Goal: Information Seeking & Learning: Learn about a topic

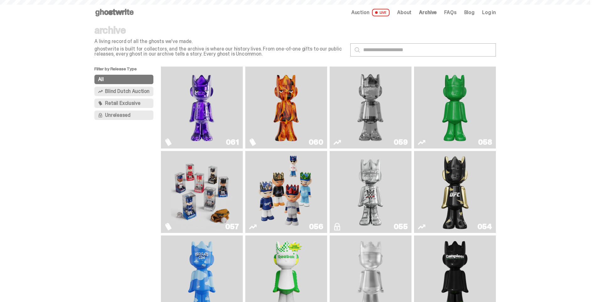
click at [222, 111] on img "Fantasy" at bounding box center [202, 107] width 62 height 77
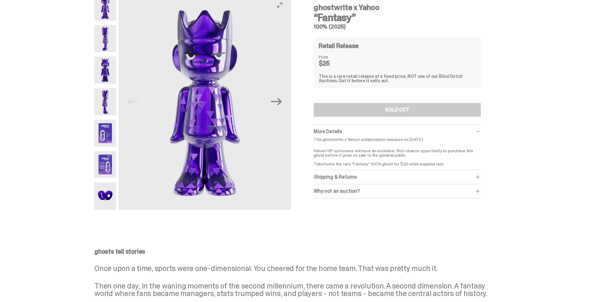
scroll to position [33, 0]
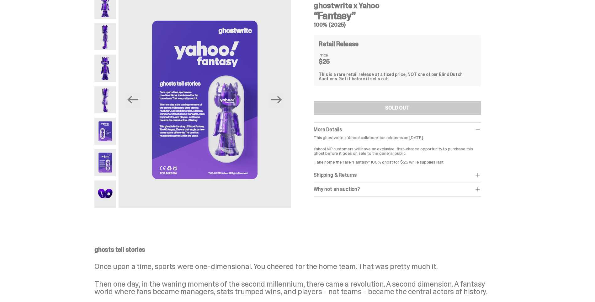
click at [111, 102] on img at bounding box center [105, 99] width 22 height 27
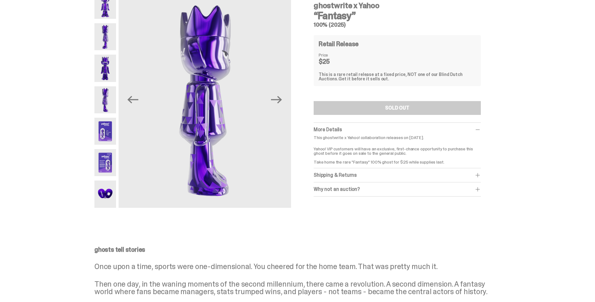
click at [106, 75] on img at bounding box center [105, 68] width 22 height 27
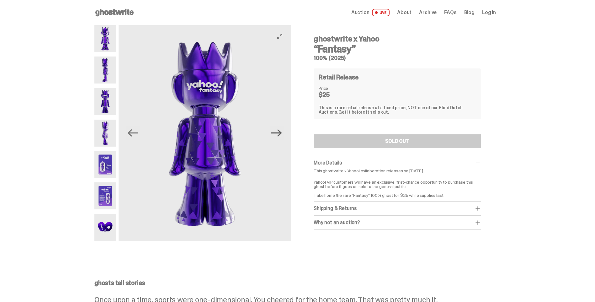
click at [282, 133] on icon "Next" at bounding box center [276, 133] width 11 height 8
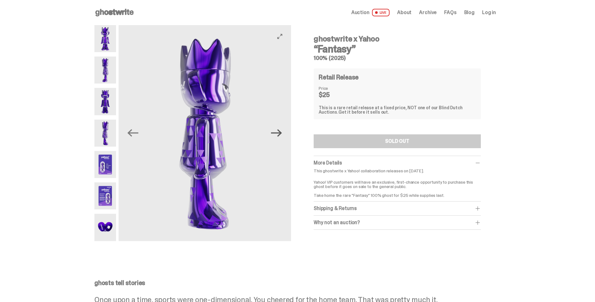
click at [282, 131] on icon "Next" at bounding box center [276, 132] width 11 height 11
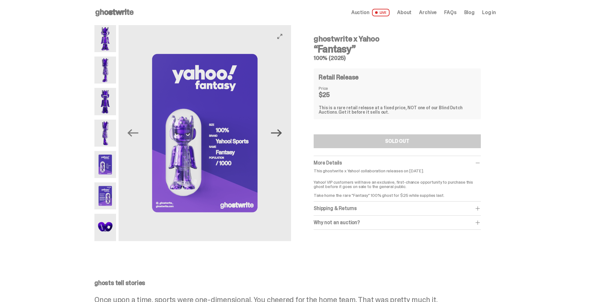
click at [281, 131] on icon "Next" at bounding box center [276, 132] width 11 height 11
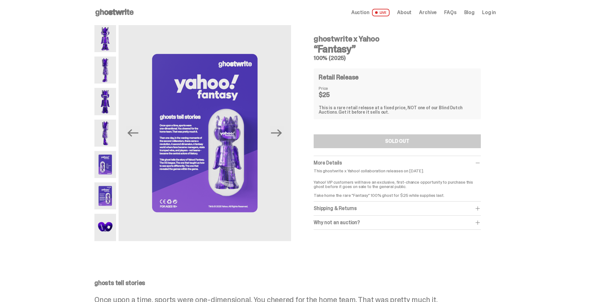
click at [106, 110] on img at bounding box center [105, 101] width 22 height 27
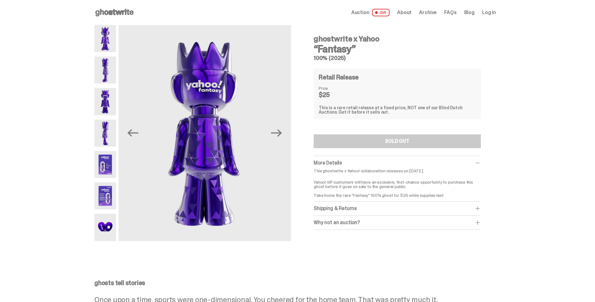
click at [103, 82] on img at bounding box center [105, 69] width 22 height 27
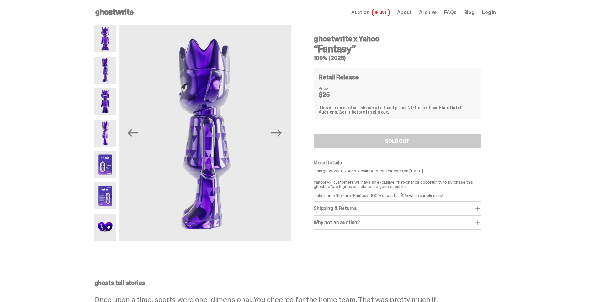
click at [107, 56] on div at bounding box center [105, 133] width 22 height 216
click at [106, 96] on img at bounding box center [105, 101] width 22 height 27
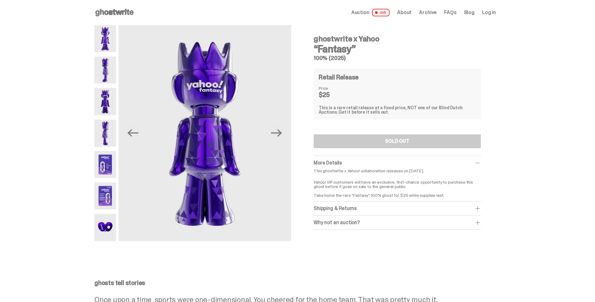
click at [116, 43] on img at bounding box center [105, 38] width 22 height 27
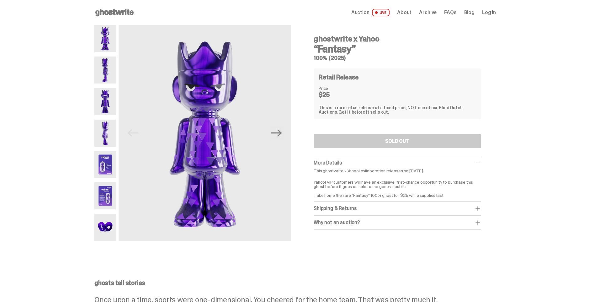
click at [108, 63] on img at bounding box center [105, 69] width 22 height 27
